Goal: Task Accomplishment & Management: Complete application form

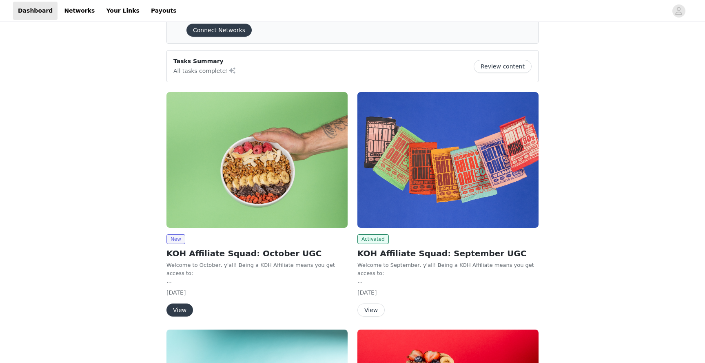
scroll to position [40, 0]
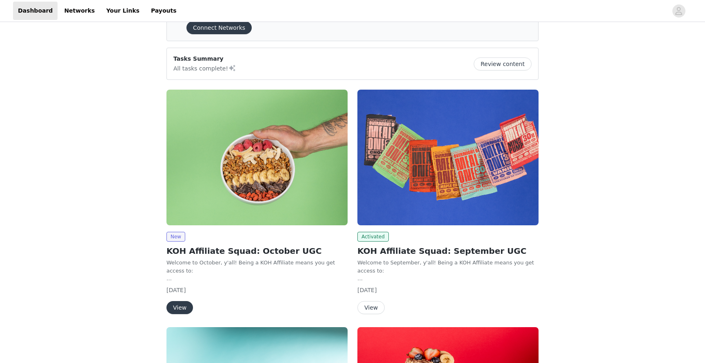
click at [183, 305] on button "View" at bounding box center [179, 307] width 27 height 13
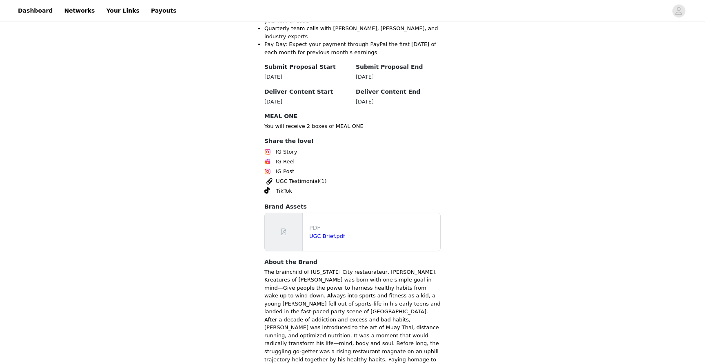
scroll to position [304, 0]
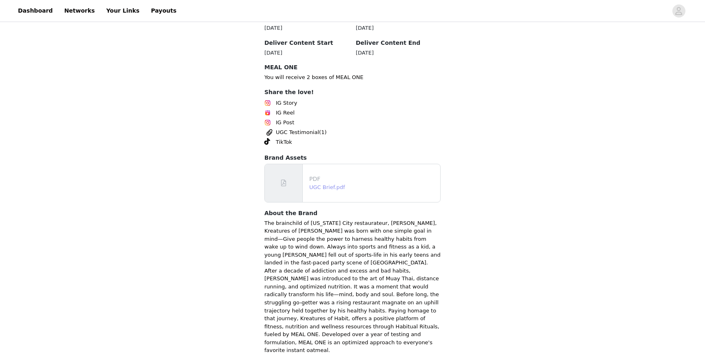
click at [323, 184] on link "UGC Brief.pdf" at bounding box center [327, 187] width 36 height 6
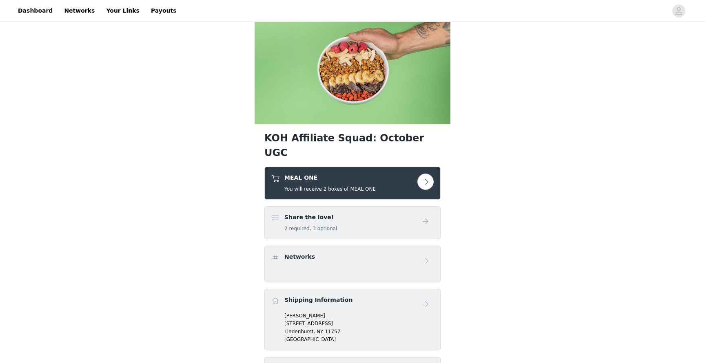
scroll to position [29, 0]
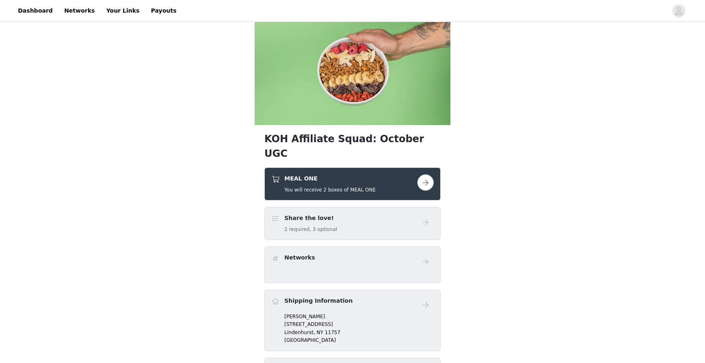
click at [426, 175] on button "button" at bounding box center [425, 183] width 16 height 16
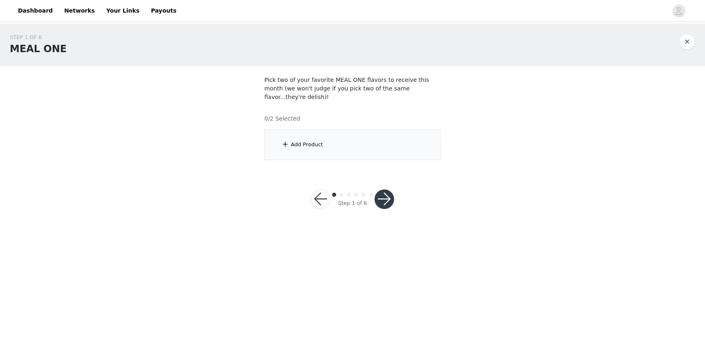
click at [328, 136] on div "Add Product" at bounding box center [352, 145] width 176 height 31
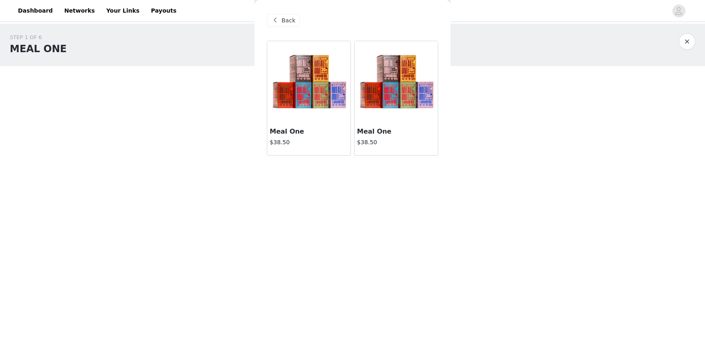
click at [305, 109] on img at bounding box center [309, 82] width 82 height 82
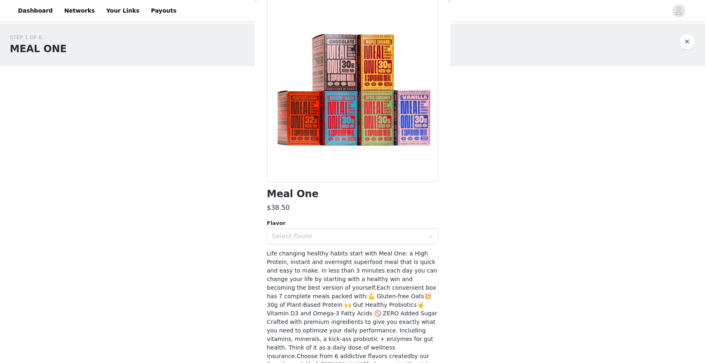
scroll to position [49, 0]
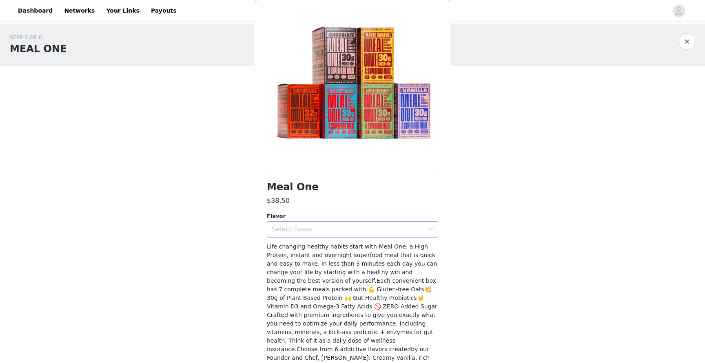
click at [321, 227] on div "Select flavor" at bounding box center [348, 230] width 153 height 8
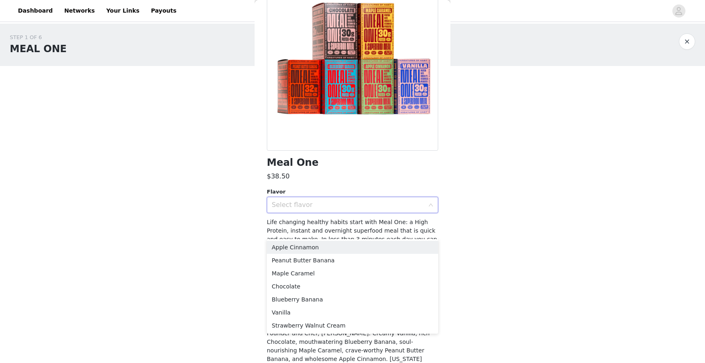
scroll to position [74, 0]
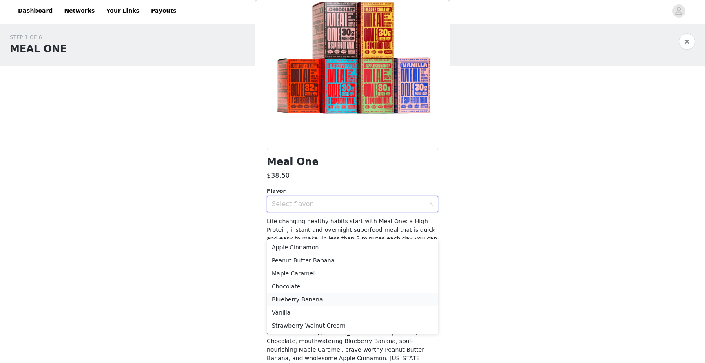
click at [294, 298] on li "Blueberry Banana" at bounding box center [352, 299] width 171 height 13
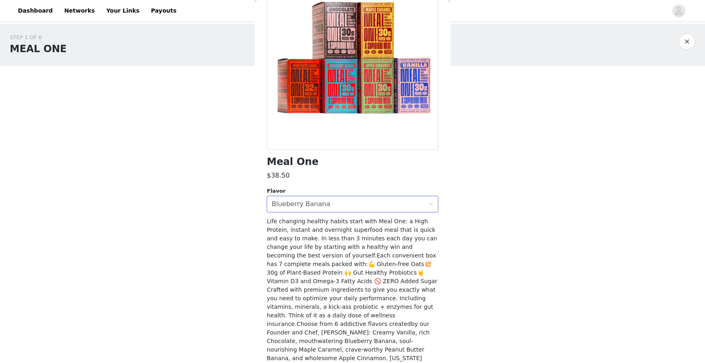
scroll to position [108, 0]
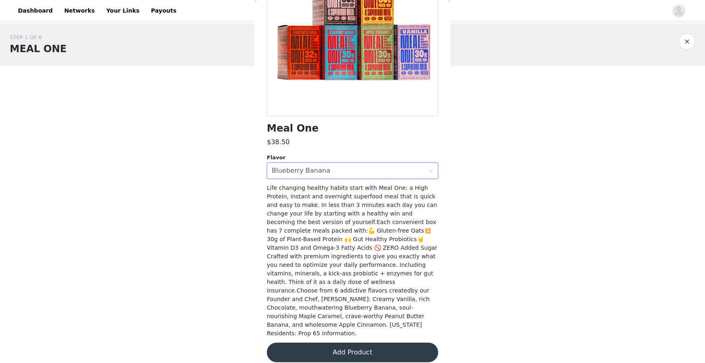
click at [349, 345] on button "Add Product" at bounding box center [352, 353] width 171 height 20
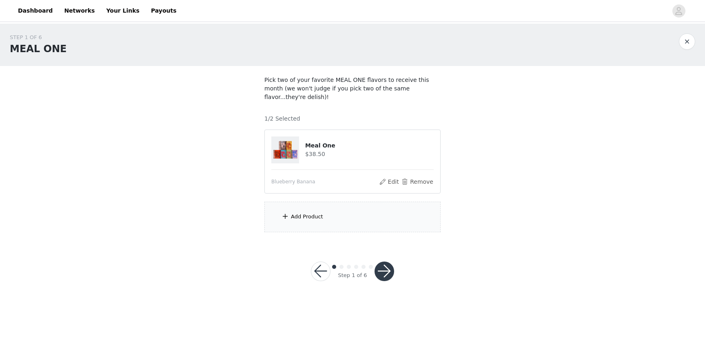
click at [345, 210] on div "Add Product" at bounding box center [352, 217] width 176 height 31
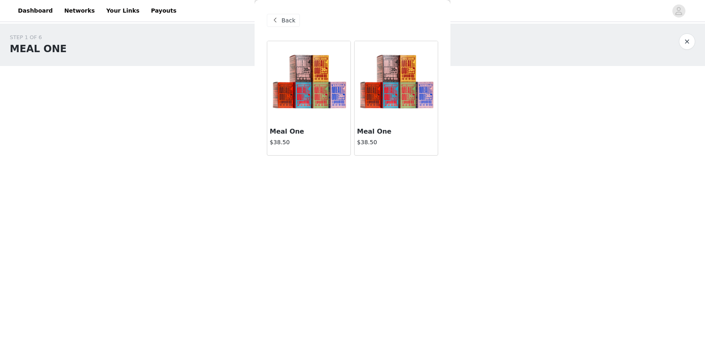
click at [376, 91] on img at bounding box center [396, 82] width 82 height 82
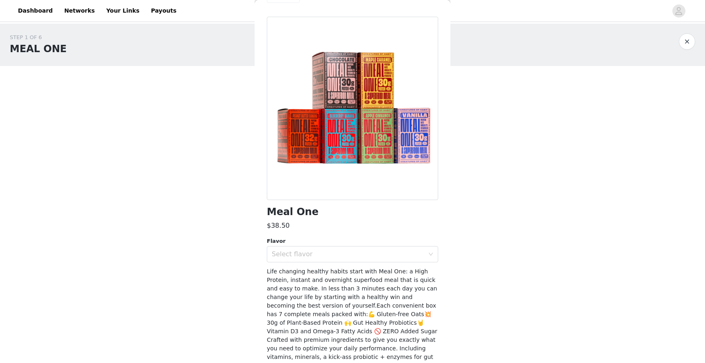
scroll to position [33, 0]
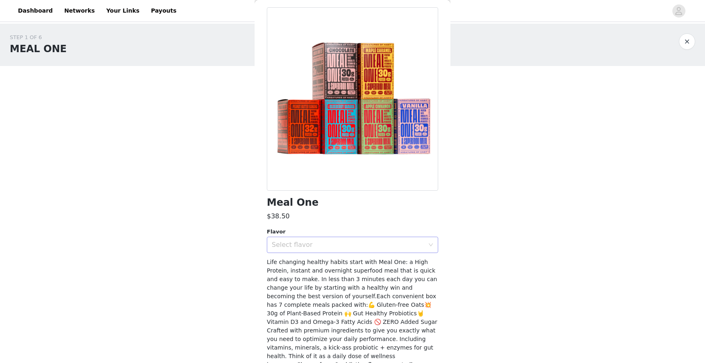
click at [285, 244] on div "Select flavor" at bounding box center [348, 245] width 153 height 8
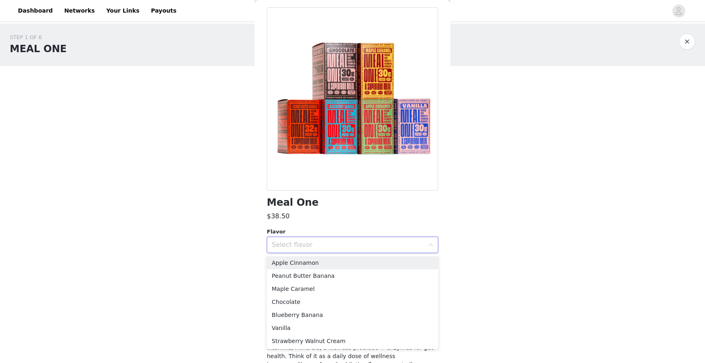
scroll to position [53, 0]
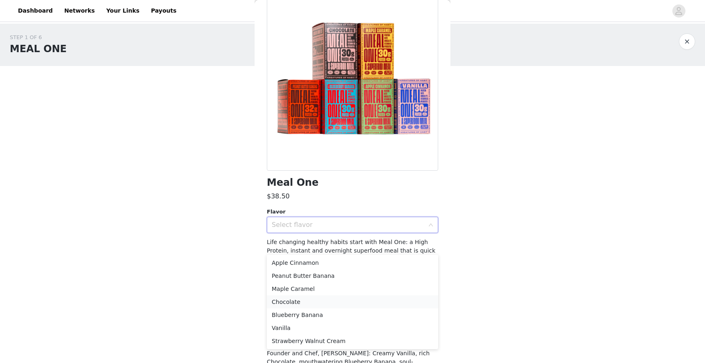
click at [295, 301] on li "Chocolate" at bounding box center [352, 302] width 171 height 13
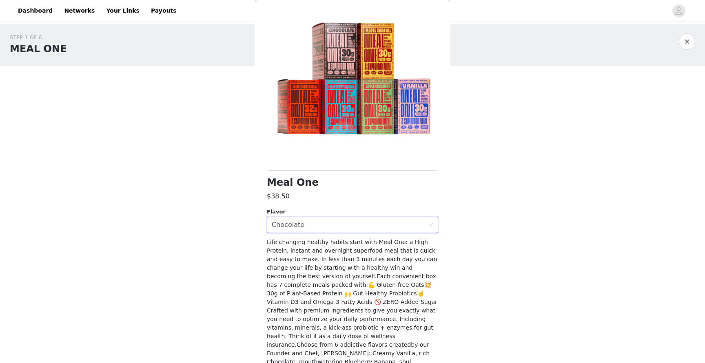
scroll to position [108, 0]
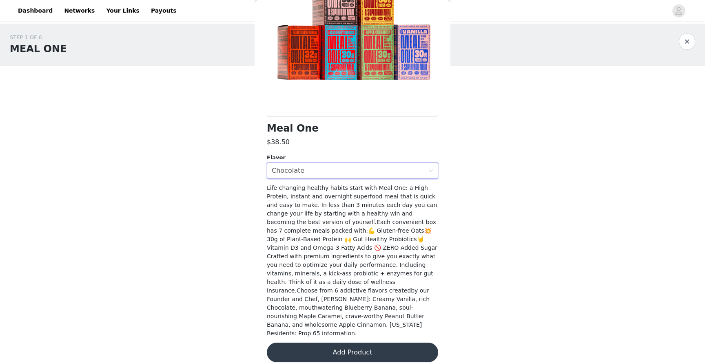
click at [336, 347] on button "Add Product" at bounding box center [352, 353] width 171 height 20
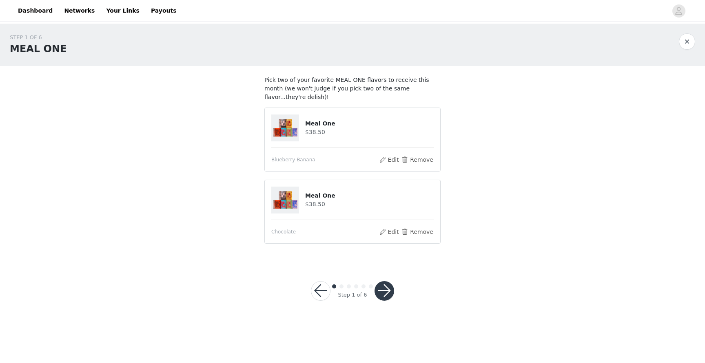
click at [387, 281] on button "button" at bounding box center [384, 291] width 20 height 20
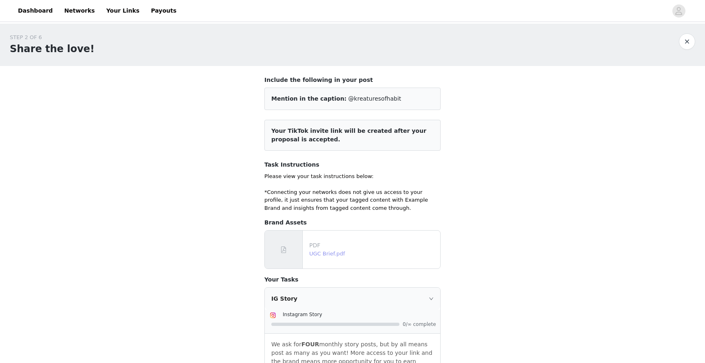
click at [327, 252] on link "UGC Brief.pdf" at bounding box center [327, 254] width 36 height 6
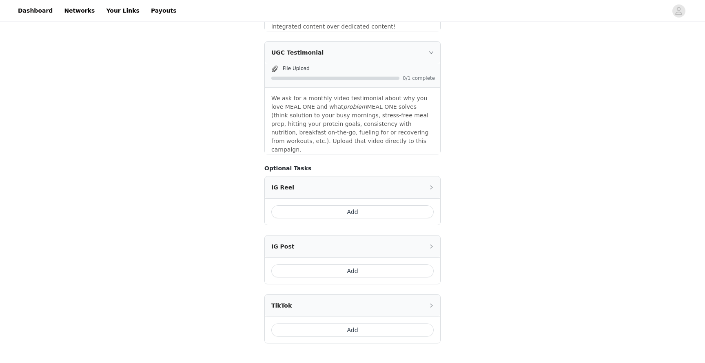
scroll to position [428, 0]
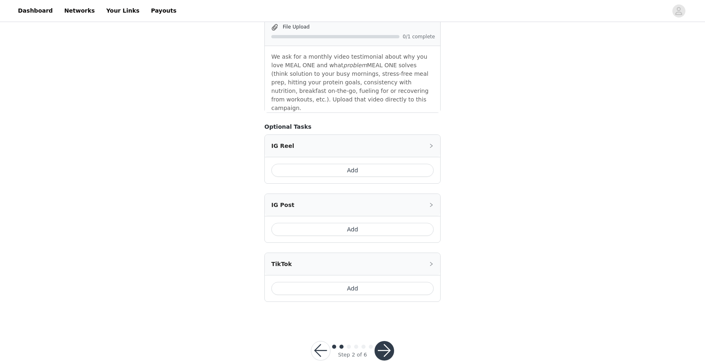
click at [386, 341] on button "button" at bounding box center [384, 351] width 20 height 20
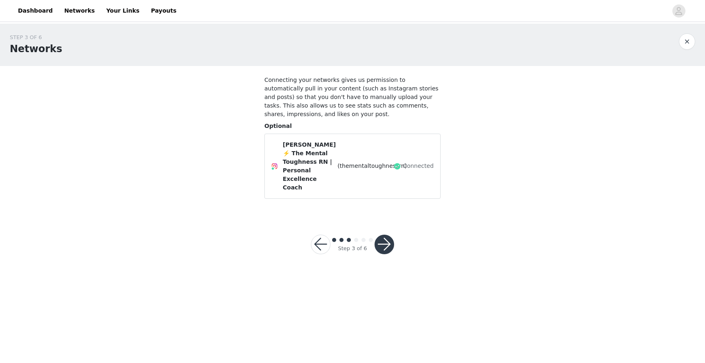
click at [389, 244] on button "button" at bounding box center [384, 245] width 20 height 20
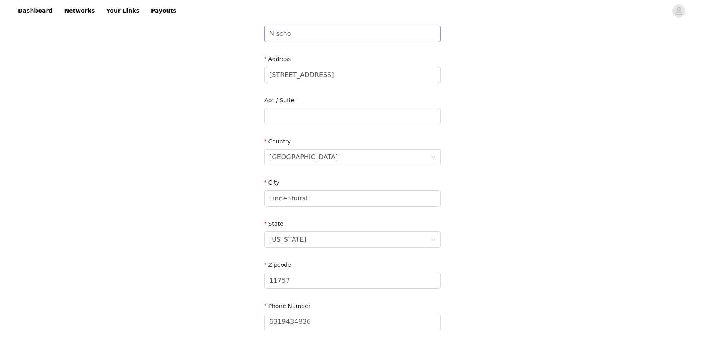
scroll to position [193, 0]
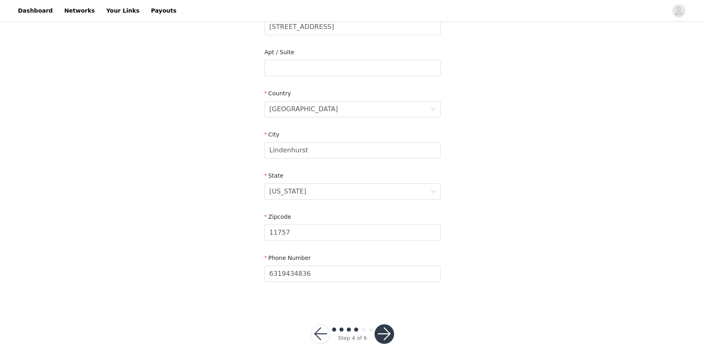
click at [385, 330] on button "button" at bounding box center [384, 335] width 20 height 20
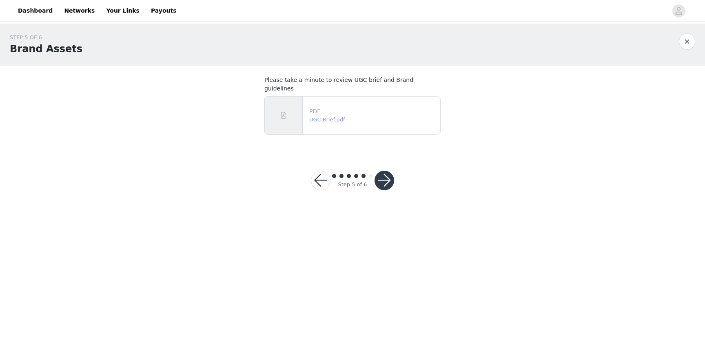
click at [335, 117] on link "UGC Brief.pdf" at bounding box center [327, 120] width 36 height 6
click at [389, 172] on button "button" at bounding box center [384, 181] width 20 height 20
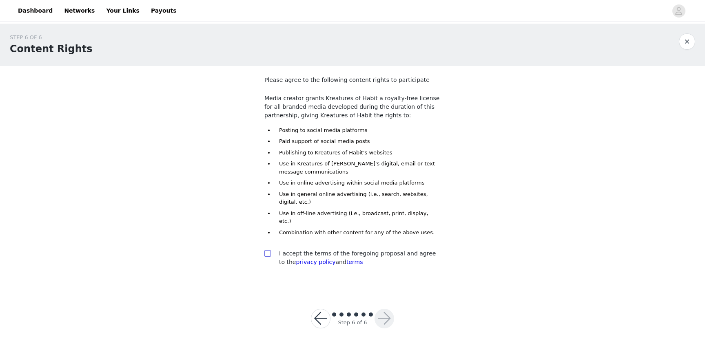
click at [268, 250] on input "checkbox" at bounding box center [267, 253] width 6 height 6
checkbox input "true"
click at [385, 312] on button "button" at bounding box center [384, 319] width 20 height 20
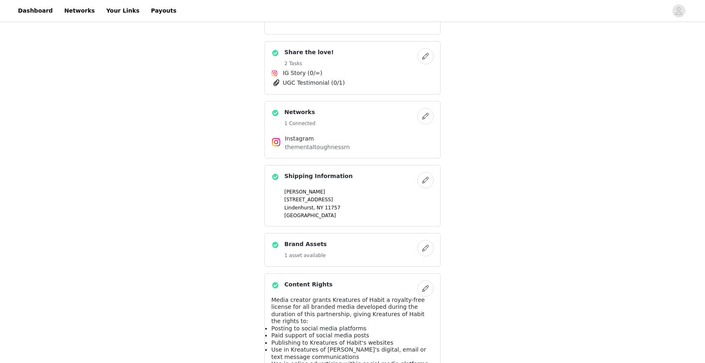
scroll to position [378, 0]
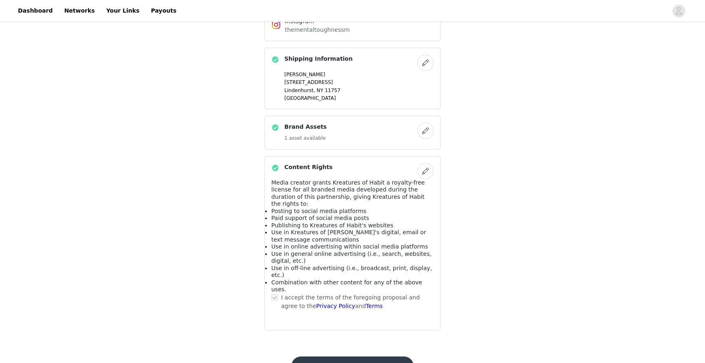
click at [357, 357] on button "Submit Proposal" at bounding box center [352, 367] width 122 height 20
